Goal: Contribute content: Contribute content

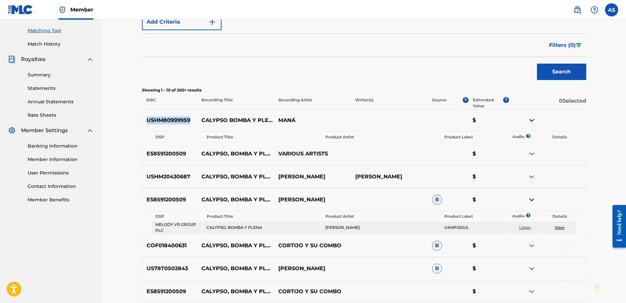
drag, startPoint x: 0, startPoint y: 0, endPoint x: 525, endPoint y: 227, distance: 571.5
click at [525, 227] on link "Listen" at bounding box center [525, 227] width 12 height 5
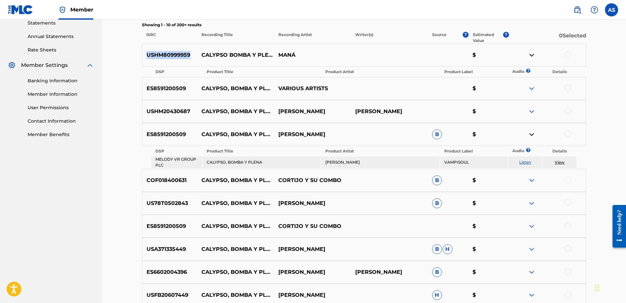
scroll to position [230, 0]
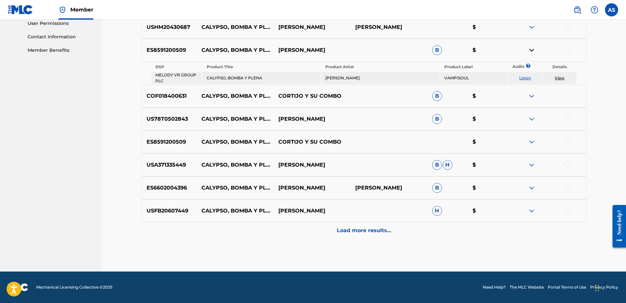
click at [367, 232] on p "Load more results..." at bounding box center [364, 231] width 54 height 8
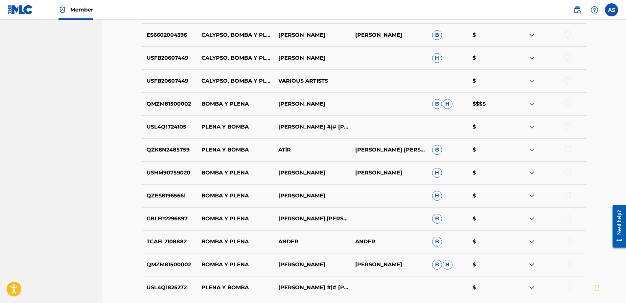
scroll to position [445, 0]
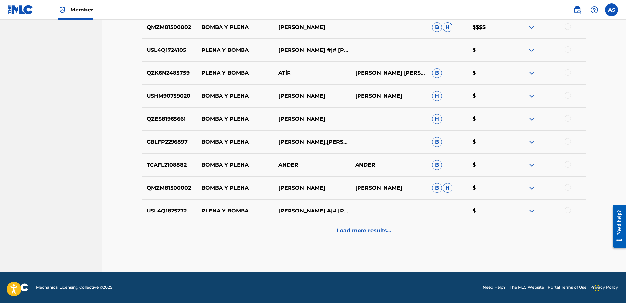
click at [347, 232] on p "Load more results..." at bounding box center [364, 231] width 54 height 8
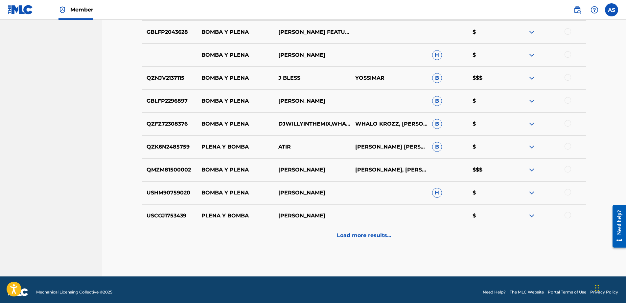
scroll to position [740, 0]
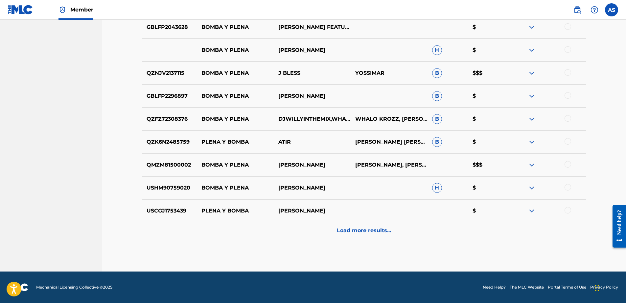
click at [346, 229] on p "Load more results..." at bounding box center [364, 231] width 54 height 8
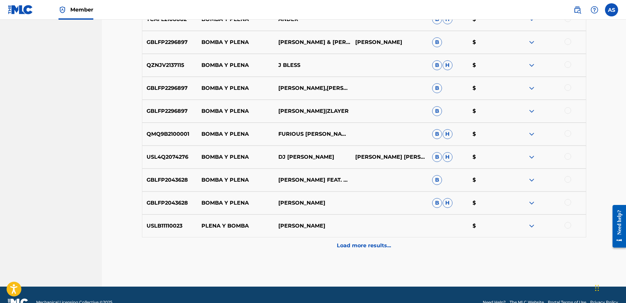
scroll to position [970, 0]
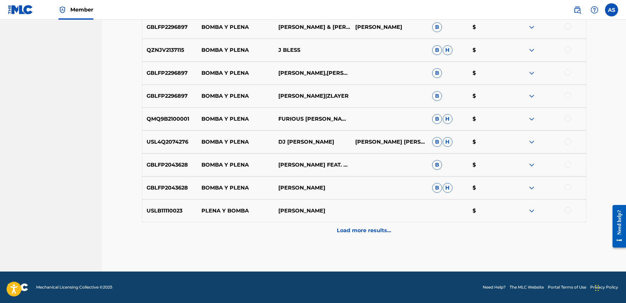
click at [352, 232] on p "Load more results..." at bounding box center [364, 231] width 54 height 8
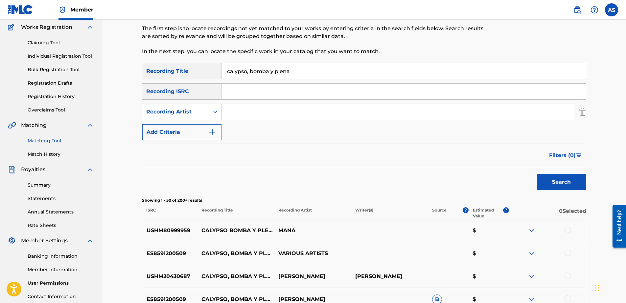
scroll to position [99, 0]
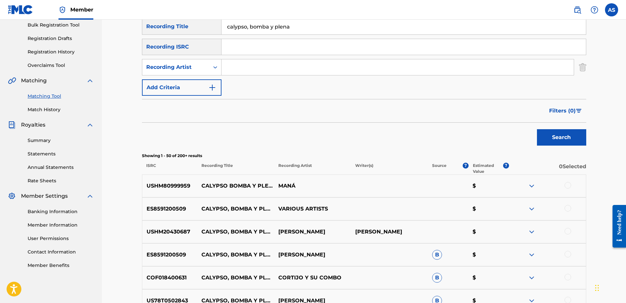
click at [42, 154] on link "Statements" at bounding box center [61, 154] width 66 height 7
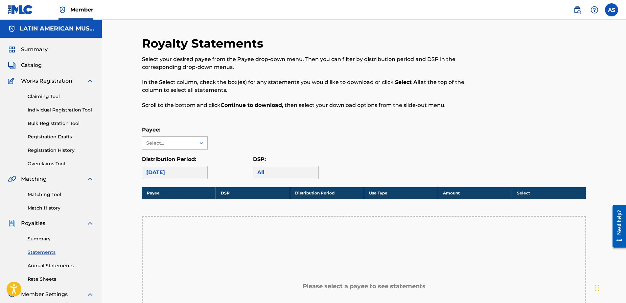
click at [183, 142] on div "Select..." at bounding box center [168, 143] width 45 height 7
click at [170, 157] on div "LATIN AMERICAN MUSIC CO., INC." at bounding box center [174, 162] width 65 height 24
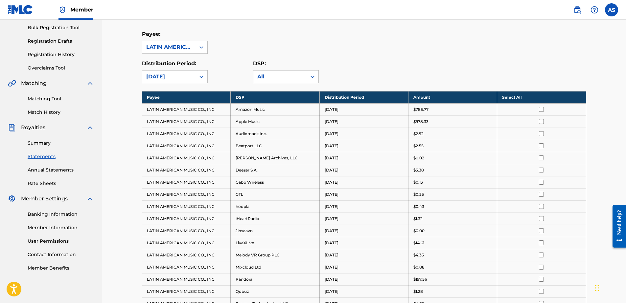
scroll to position [99, 0]
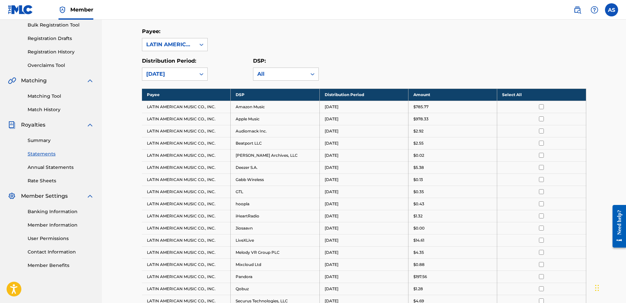
click at [544, 168] on input "checkbox" at bounding box center [541, 167] width 5 height 5
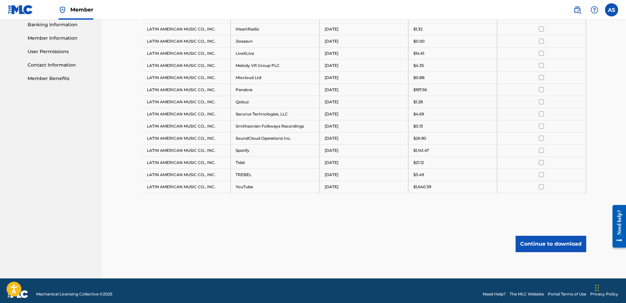
scroll to position [293, 0]
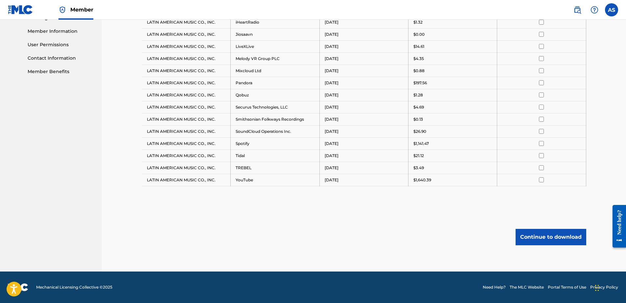
click at [527, 236] on button "Continue to download" at bounding box center [550, 237] width 71 height 16
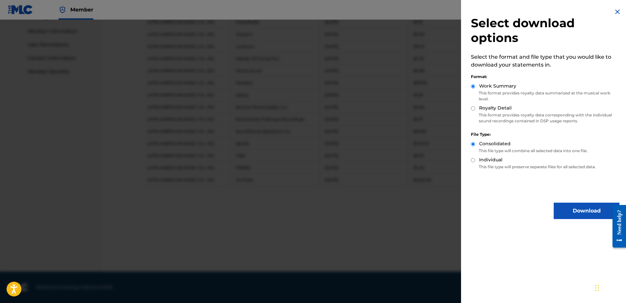
click at [473, 108] on input "Royalty Detail" at bounding box center [473, 108] width 4 height 4
radio input "true"
click at [578, 209] on button "Download" at bounding box center [586, 211] width 66 height 16
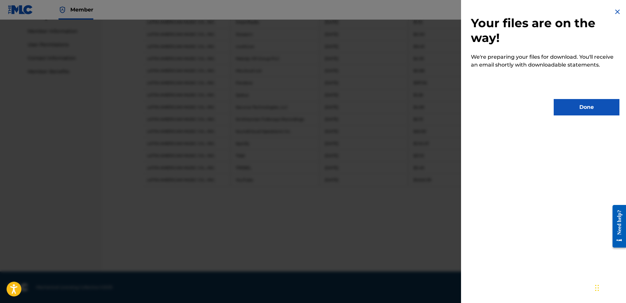
click at [587, 108] on button "Done" at bounding box center [586, 107] width 66 height 16
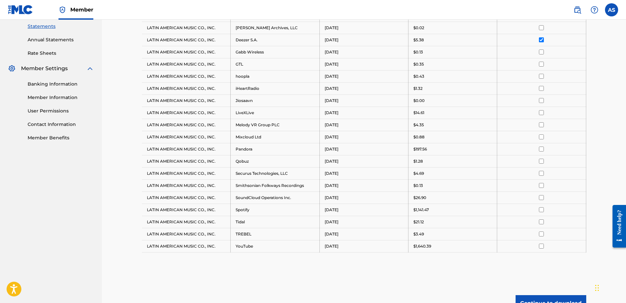
scroll to position [227, 0]
click at [21, 13] on img at bounding box center [20, 10] width 25 height 10
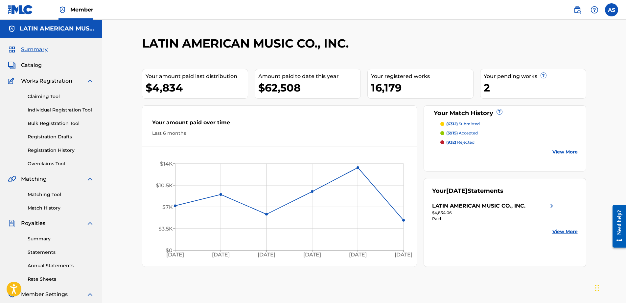
click at [35, 64] on span "Catalog" at bounding box center [31, 65] width 21 height 8
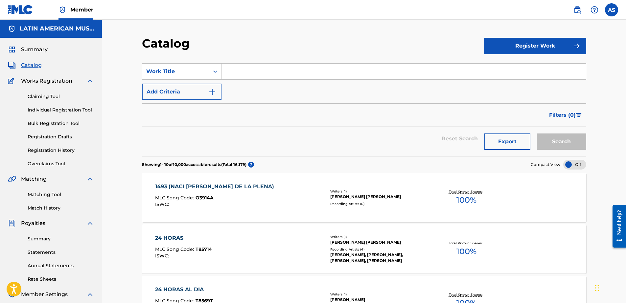
click at [330, 73] on input "Search Form" at bounding box center [403, 72] width 364 height 16
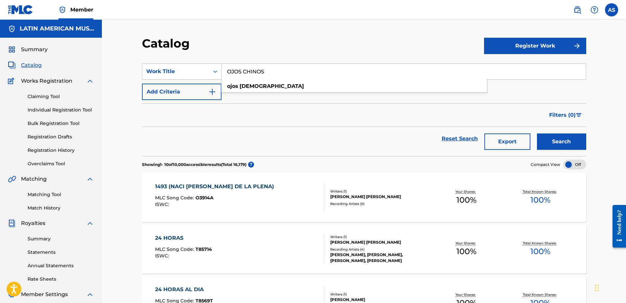
type input "OJOS CHINOS"
click at [537, 134] on button "Search" at bounding box center [561, 142] width 49 height 16
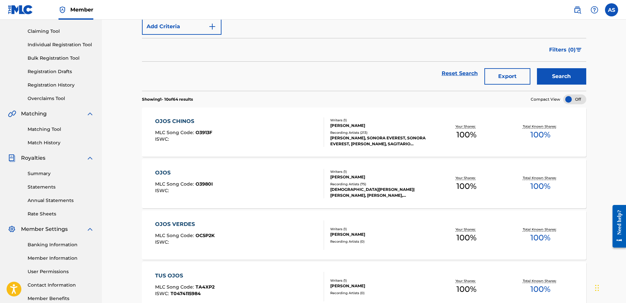
scroll to position [66, 0]
click at [251, 123] on div "OJOS CHINOS MLC Song Code : O3913F ISWC :" at bounding box center [239, 132] width 169 height 30
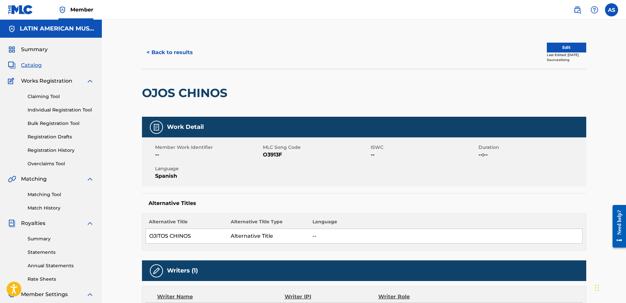
click at [560, 50] on button "Edit" at bounding box center [566, 48] width 39 height 10
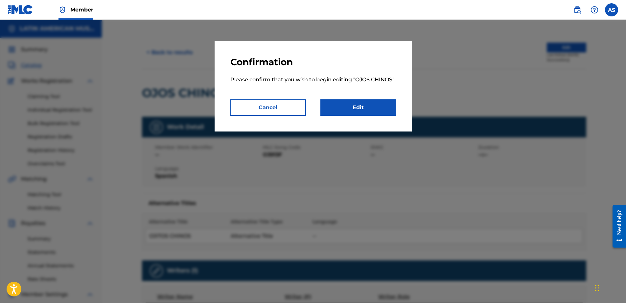
click at [344, 103] on link "Edit" at bounding box center [358, 108] width 76 height 16
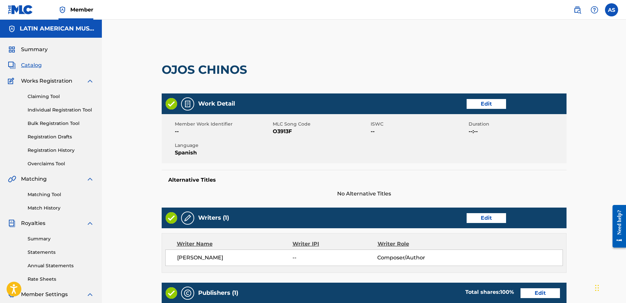
click at [493, 105] on link "Edit" at bounding box center [485, 104] width 39 height 10
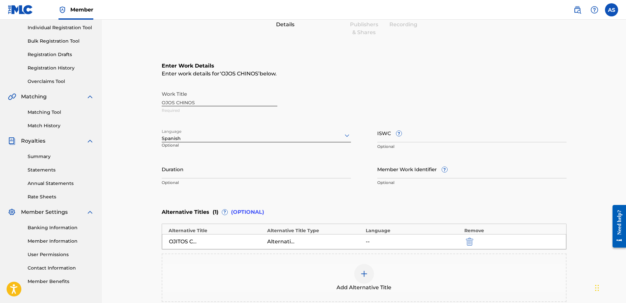
scroll to position [162, 0]
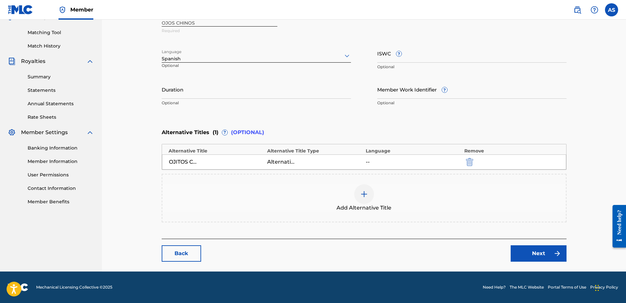
click at [369, 192] on div at bounding box center [364, 195] width 20 height 20
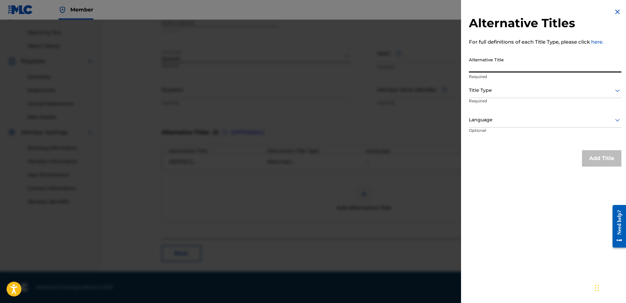
click at [527, 57] on input "Alternative Title" at bounding box center [545, 63] width 152 height 19
type input "l"
type input "LA CHINITA"
click at [535, 92] on div at bounding box center [545, 90] width 152 height 8
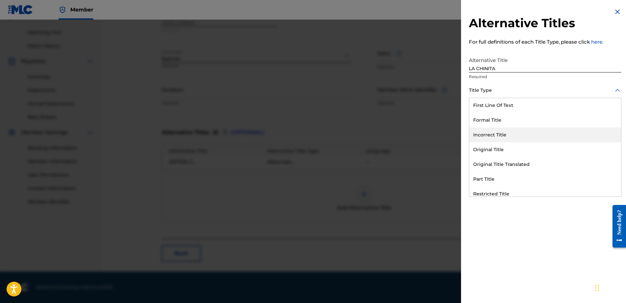
scroll to position [64, 0]
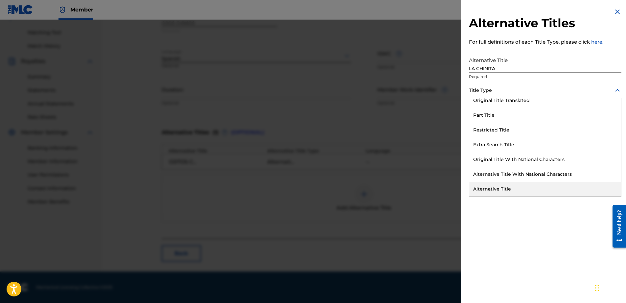
click at [495, 189] on div "Alternative Title" at bounding box center [545, 189] width 152 height 15
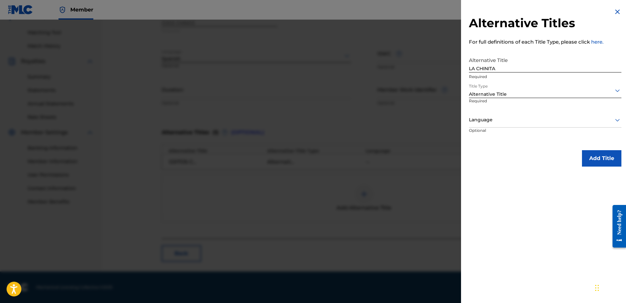
click at [489, 126] on div "Language" at bounding box center [545, 120] width 152 height 15
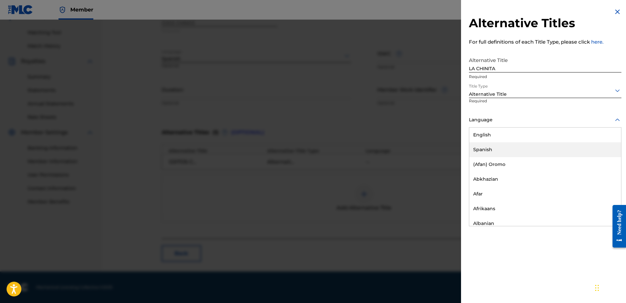
click at [489, 145] on div "Spanish" at bounding box center [545, 150] width 152 height 15
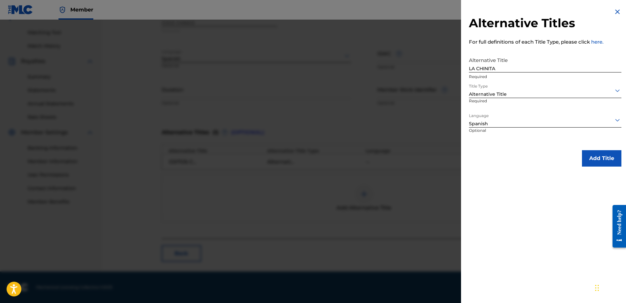
click at [602, 156] on button "Add Title" at bounding box center [601, 158] width 39 height 16
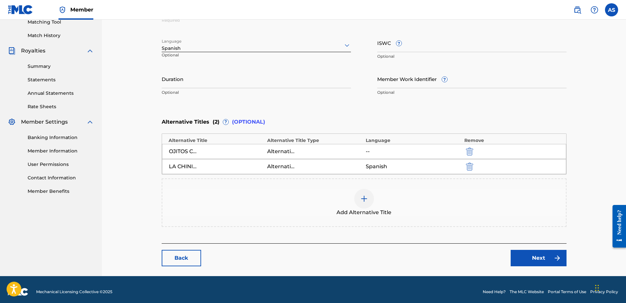
scroll to position [177, 0]
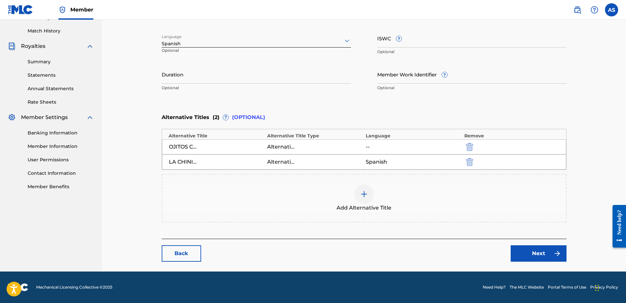
click at [518, 251] on link "Next" at bounding box center [538, 254] width 56 height 16
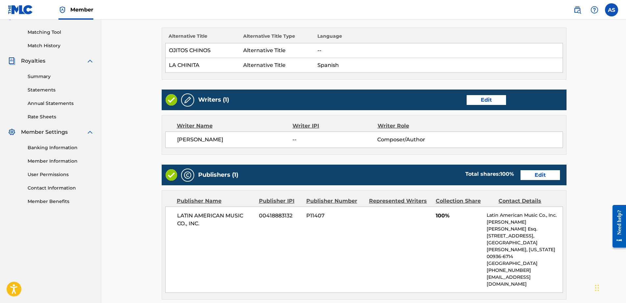
scroll to position [264, 0]
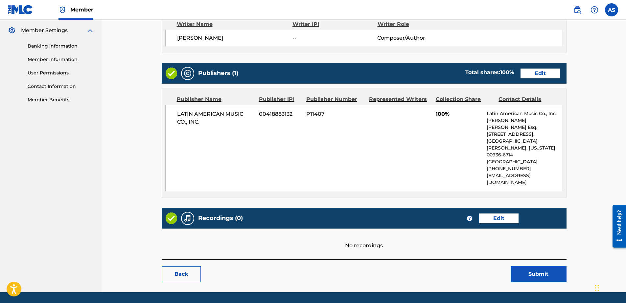
click at [530, 266] on button "Submit" at bounding box center [538, 274] width 56 height 16
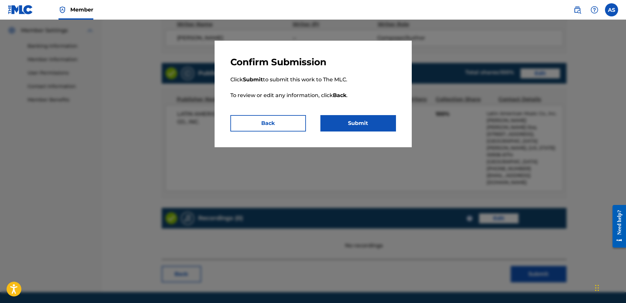
click at [363, 125] on button "Submit" at bounding box center [358, 123] width 76 height 16
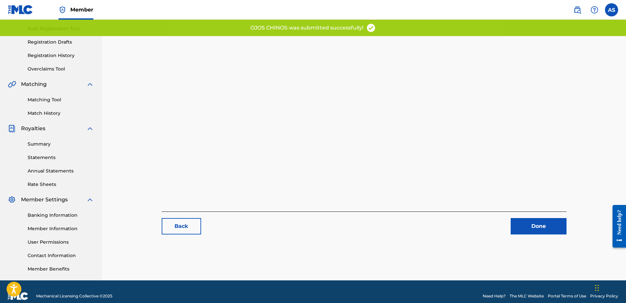
scroll to position [104, 0]
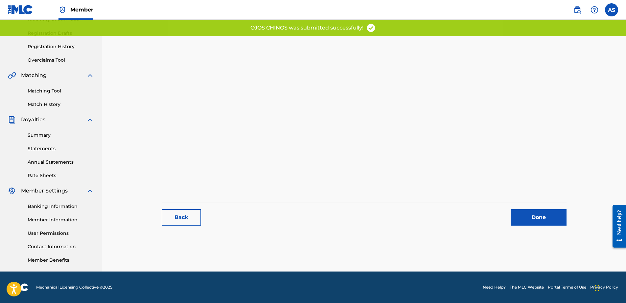
click at [546, 218] on link "Done" at bounding box center [538, 218] width 56 height 16
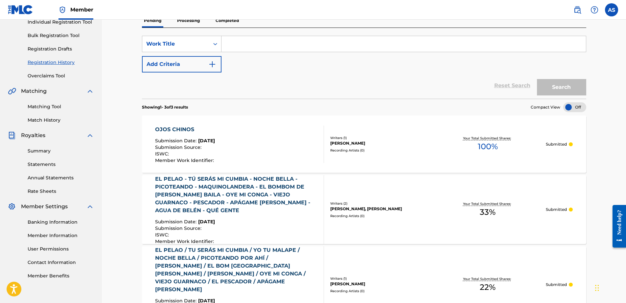
scroll to position [131, 0]
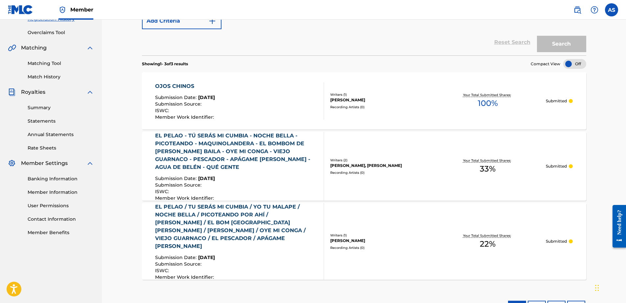
click at [47, 120] on link "Statements" at bounding box center [61, 121] width 66 height 7
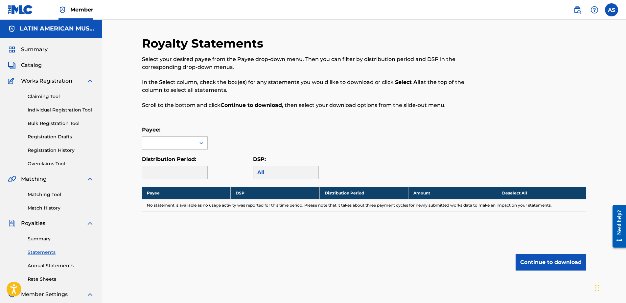
click at [170, 136] on div "Payee:" at bounding box center [175, 138] width 66 height 24
click at [170, 144] on div at bounding box center [168, 143] width 53 height 12
click at [161, 163] on div "LATIN AMERICAN MUSIC CO., INC." at bounding box center [174, 162] width 65 height 24
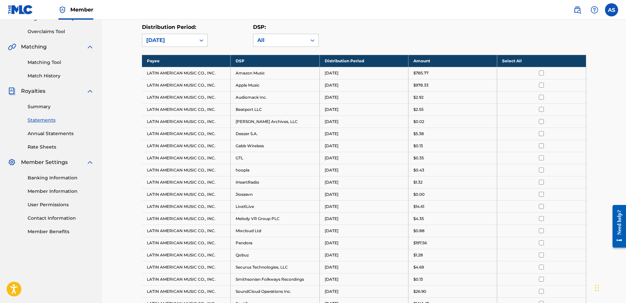
scroll to position [131, 0]
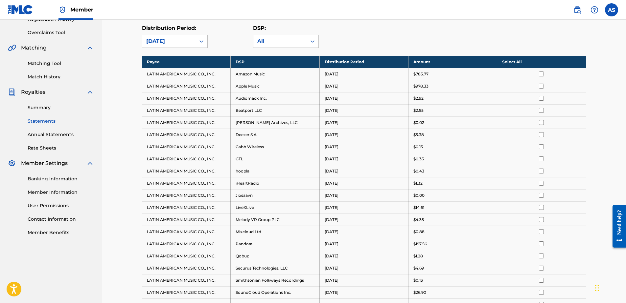
click at [344, 26] on div "DSP: All" at bounding box center [308, 36] width 111 height 24
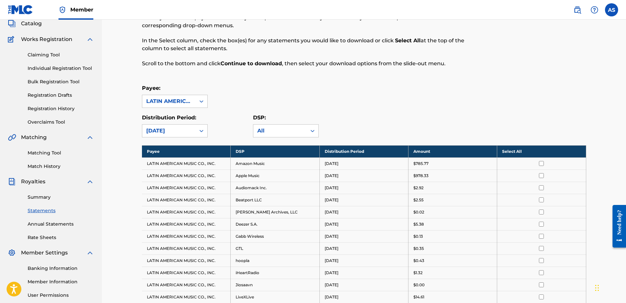
scroll to position [0, 0]
